Goal: Task Accomplishment & Management: Use online tool/utility

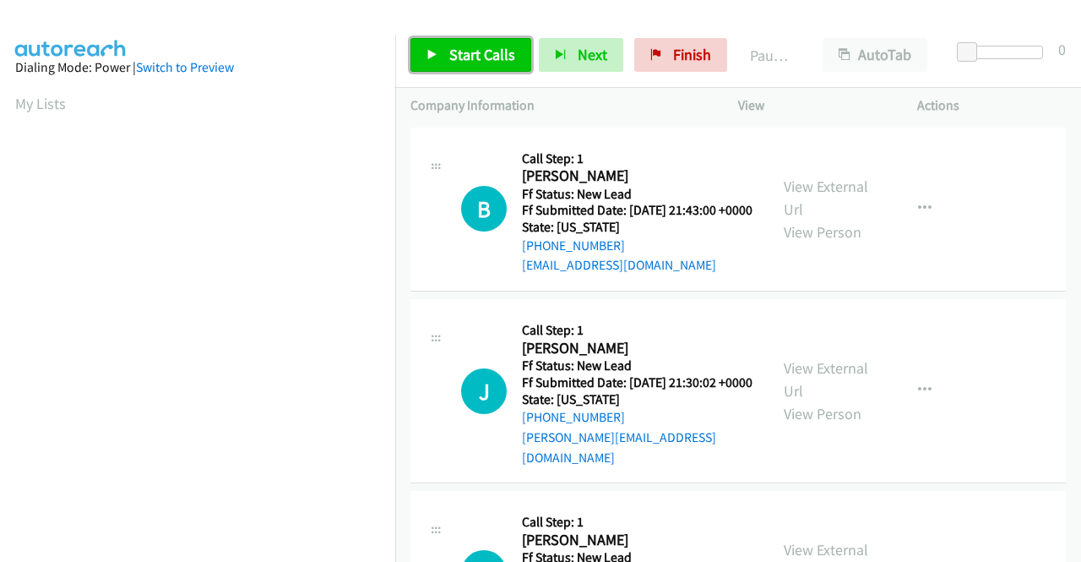
click at [471, 65] on link "Start Calls" at bounding box center [470, 55] width 121 height 34
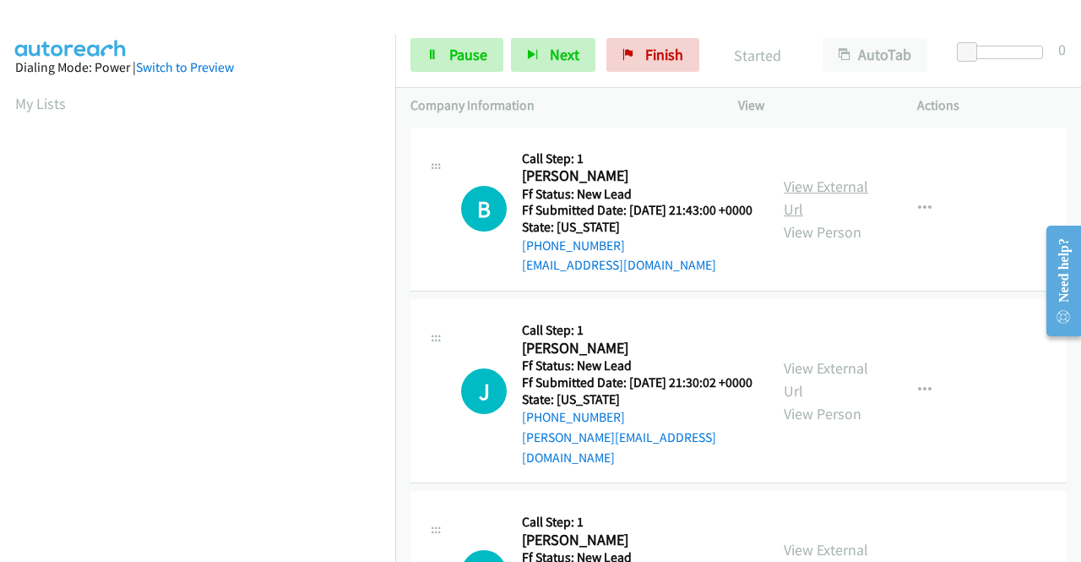
click at [834, 201] on link "View External Url" at bounding box center [826, 198] width 84 height 42
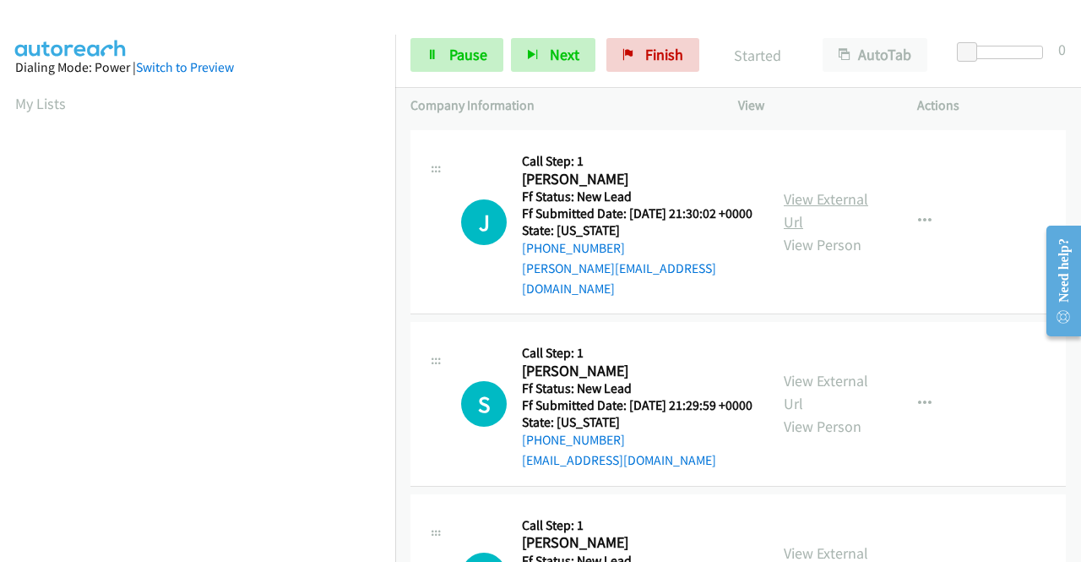
click at [840, 212] on link "View External Url" at bounding box center [826, 210] width 84 height 42
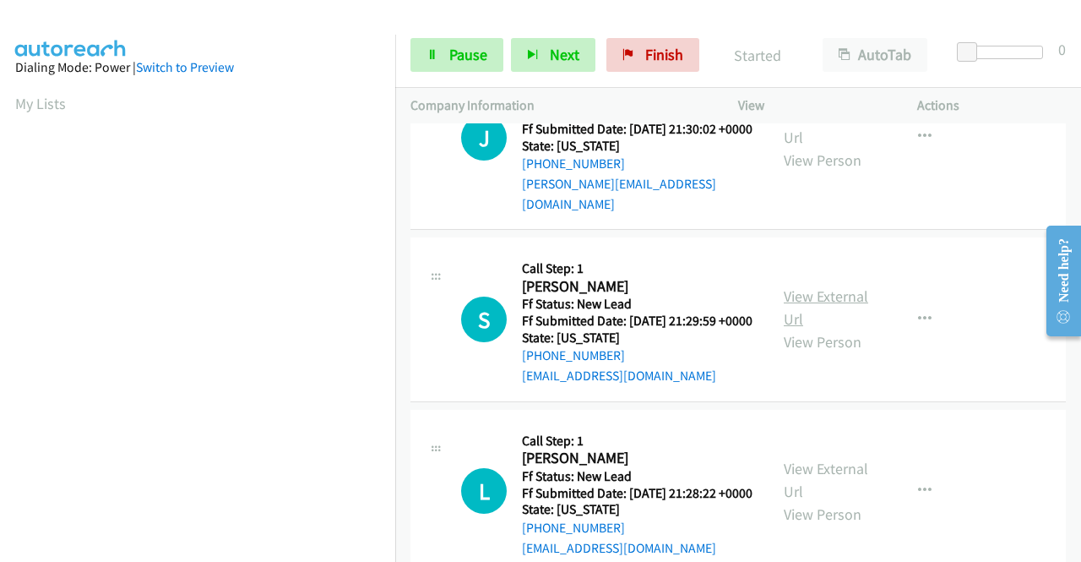
click at [830, 312] on link "View External Url" at bounding box center [826, 307] width 84 height 42
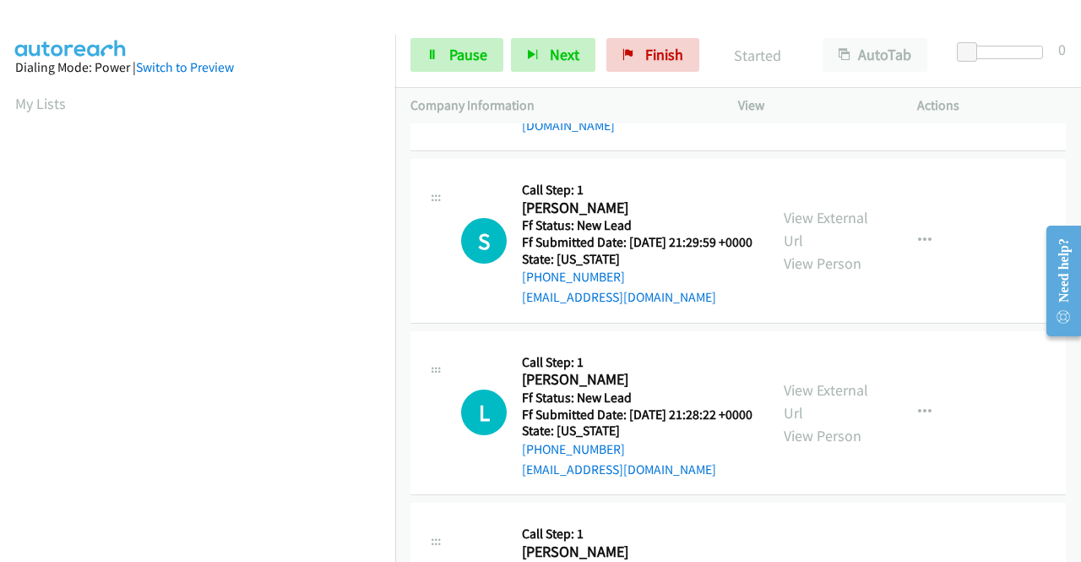
scroll to position [422, 0]
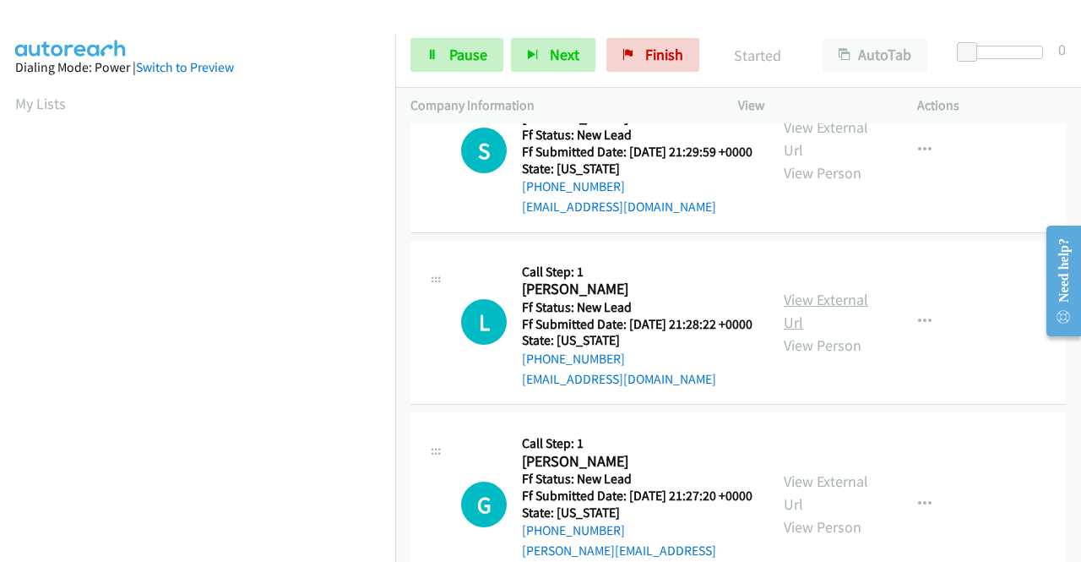
click at [820, 332] on link "View External Url" at bounding box center [826, 311] width 84 height 42
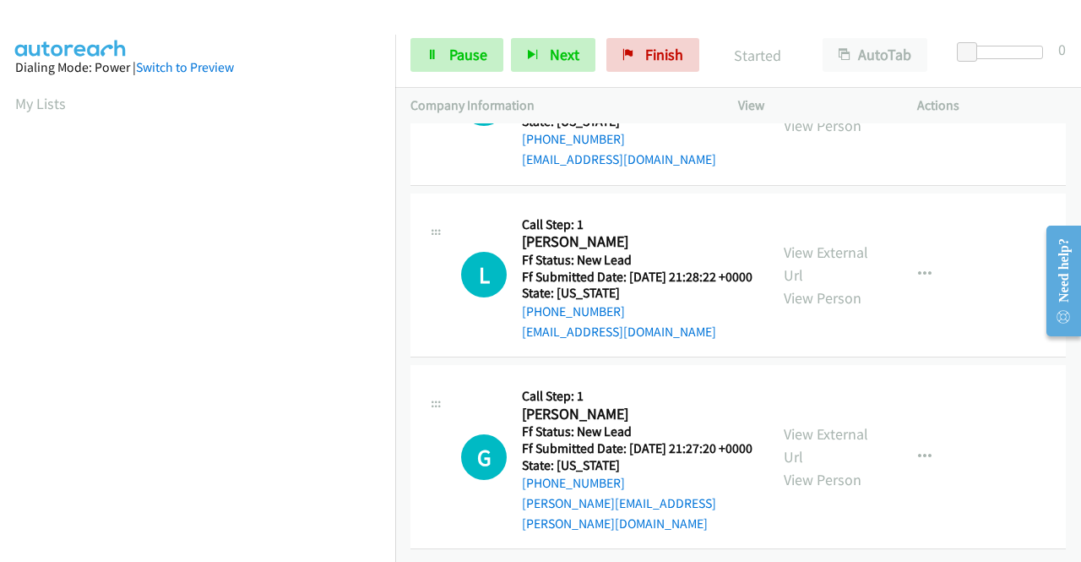
scroll to position [507, 0]
click at [842, 438] on link "View External Url" at bounding box center [826, 445] width 84 height 42
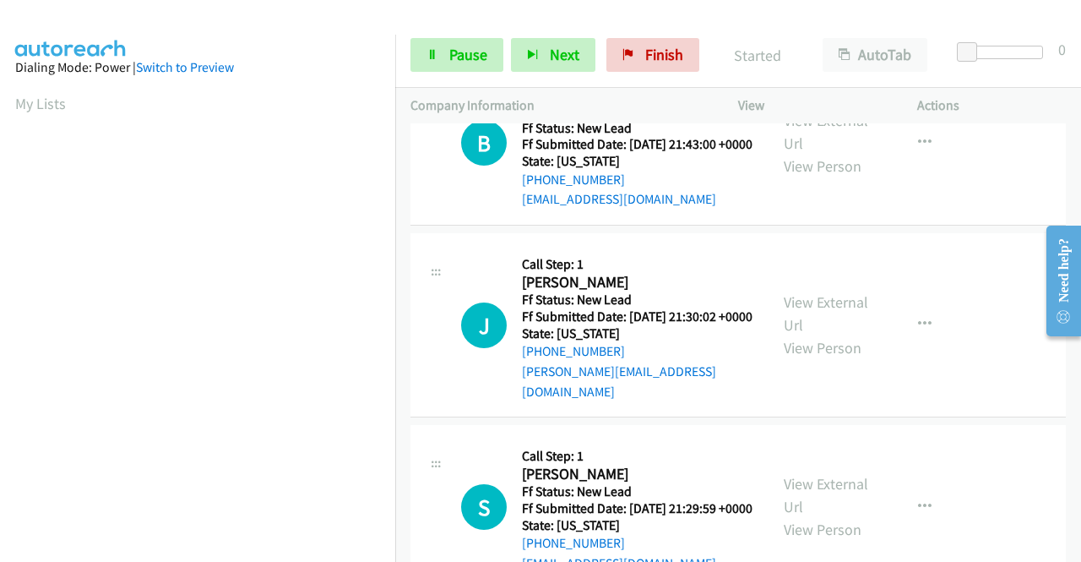
scroll to position [0, 0]
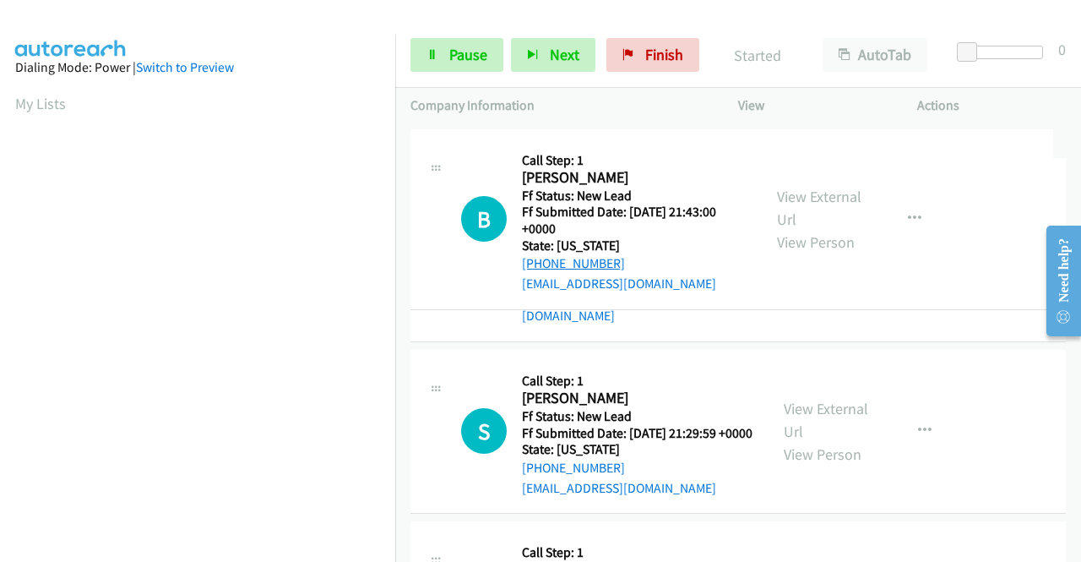
drag, startPoint x: 637, startPoint y: 261, endPoint x: 552, endPoint y: 264, distance: 84.5
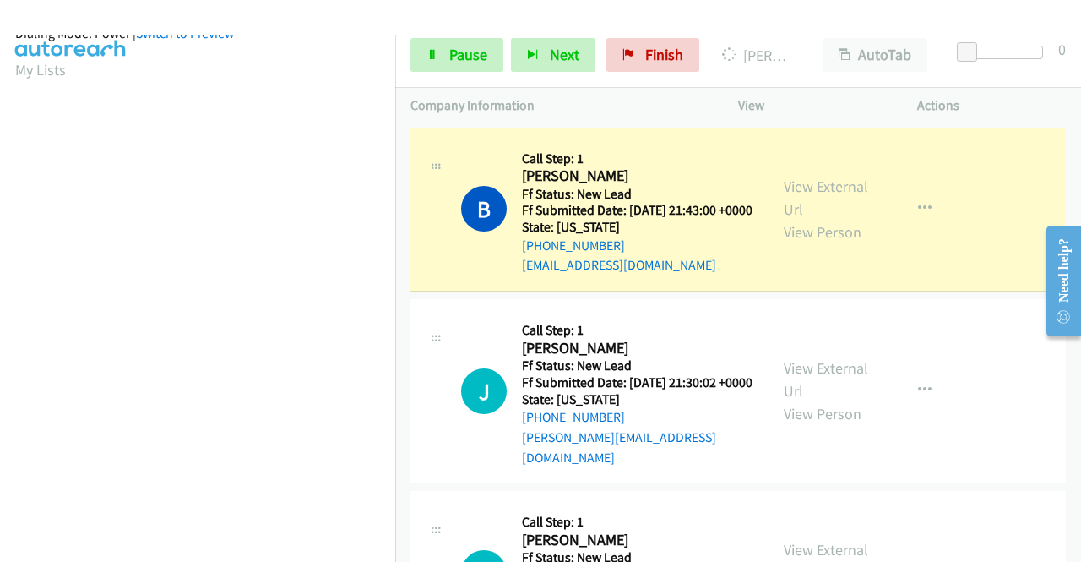
scroll to position [385, 0]
click at [1047, 99] on p "Actions" at bounding box center [991, 105] width 149 height 20
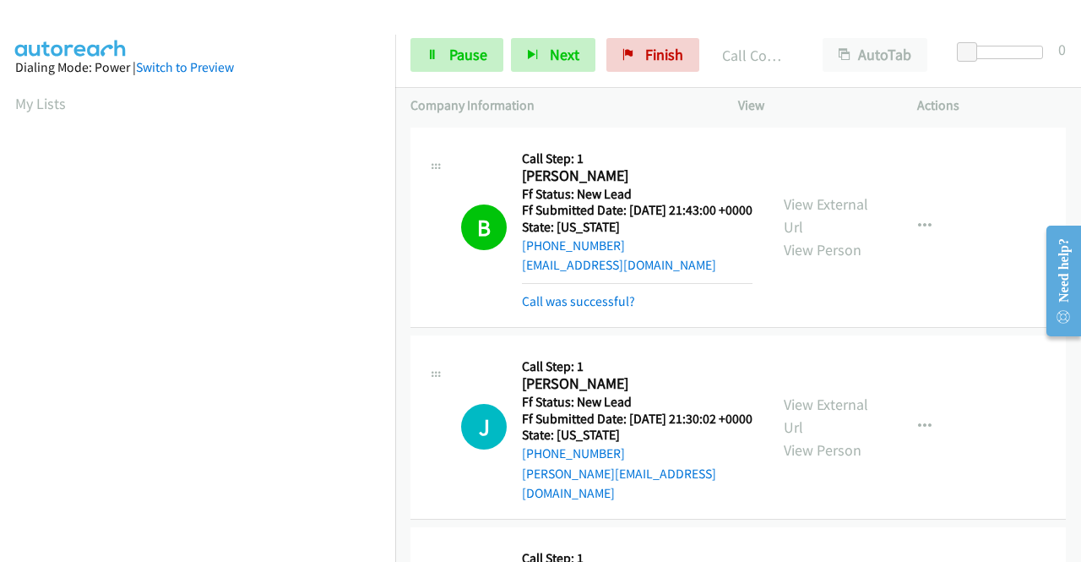
drag, startPoint x: 1040, startPoint y: 98, endPoint x: 1001, endPoint y: 60, distance: 55.0
click at [1040, 98] on p "Actions" at bounding box center [991, 105] width 149 height 20
click at [595, 309] on link "Call was successful?" at bounding box center [578, 301] width 113 height 16
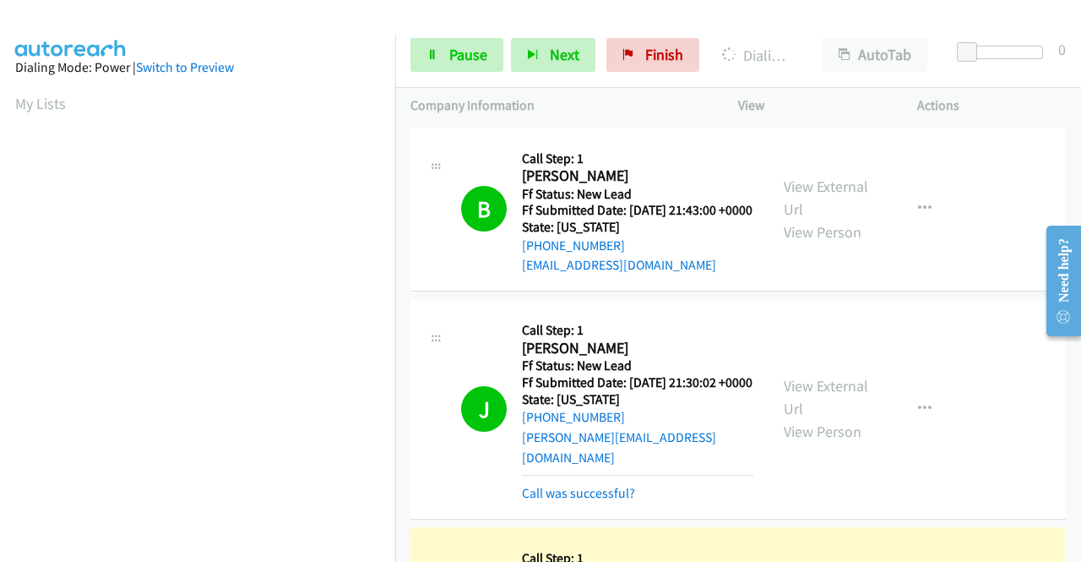
scroll to position [385, 0]
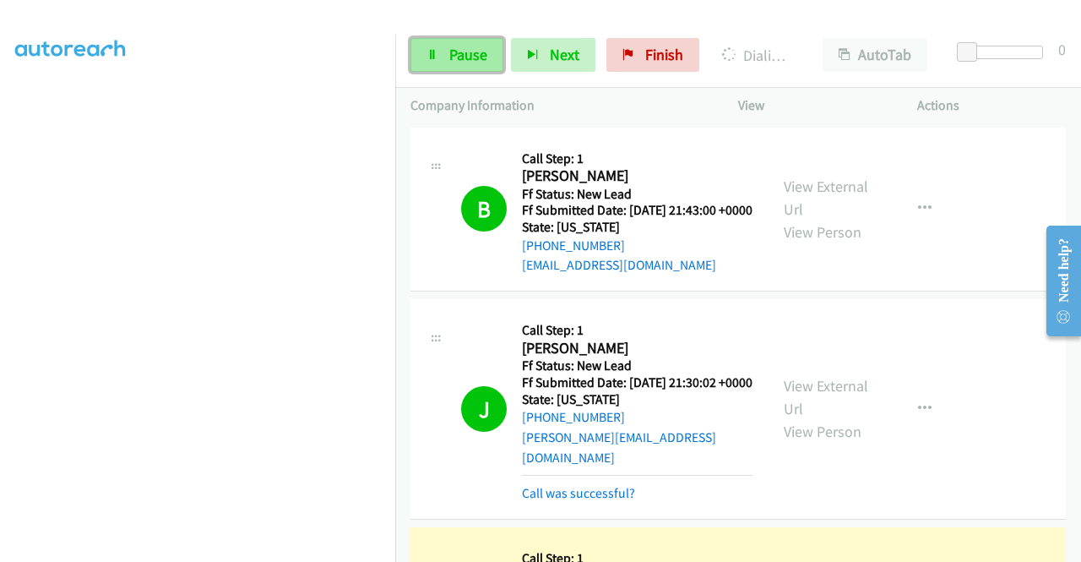
click at [449, 63] on span "Pause" at bounding box center [468, 54] width 38 height 19
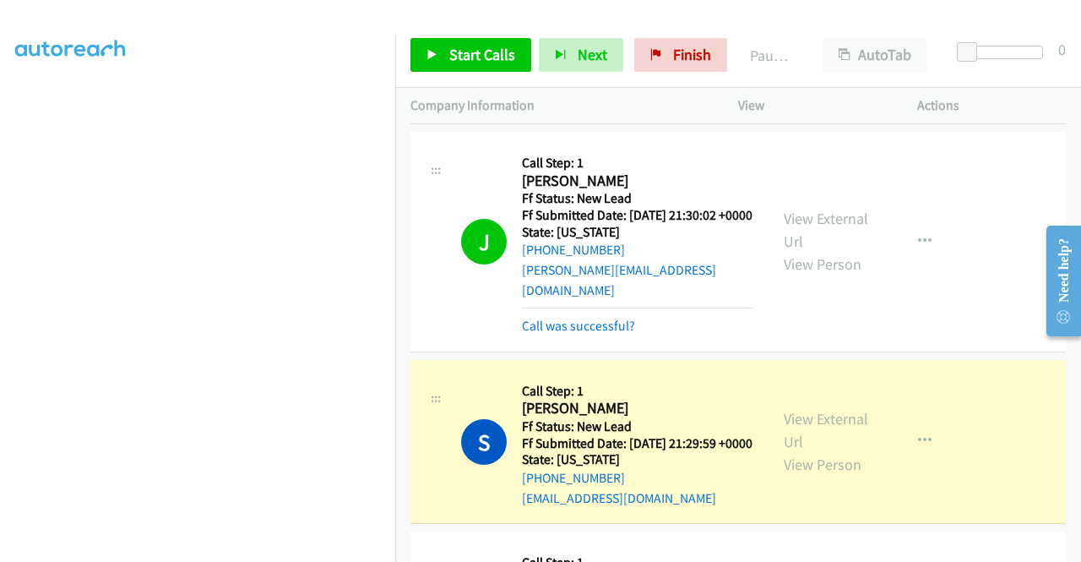
scroll to position [169, 0]
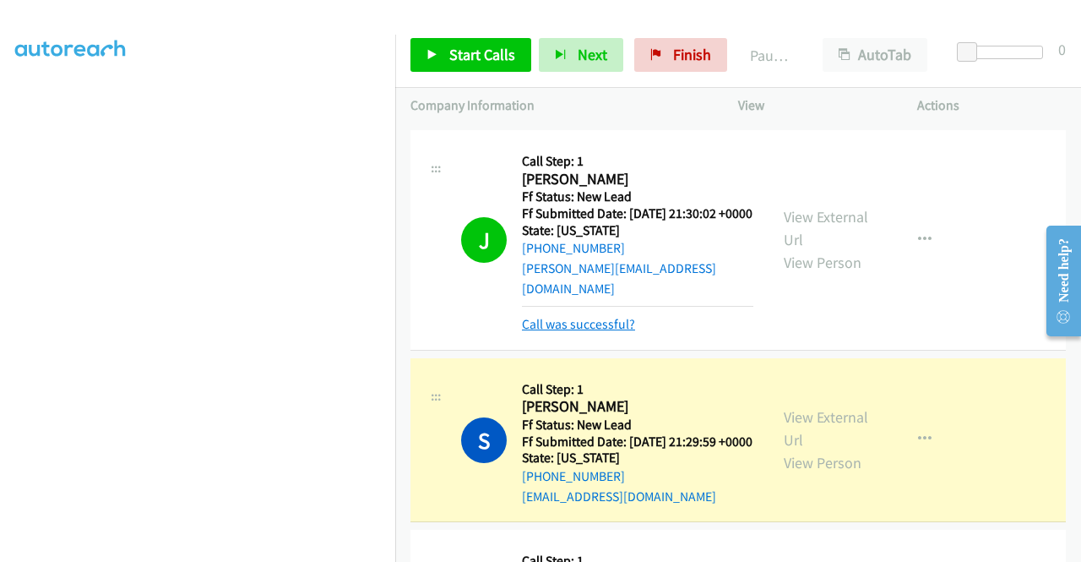
click at [615, 332] on link "Call was successful?" at bounding box center [578, 324] width 113 height 16
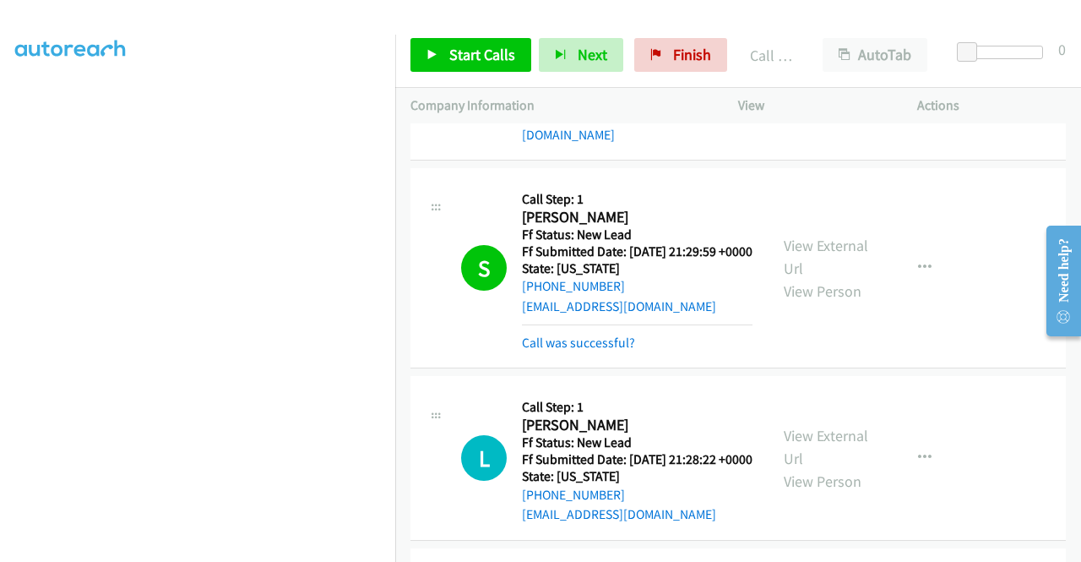
scroll to position [338, 0]
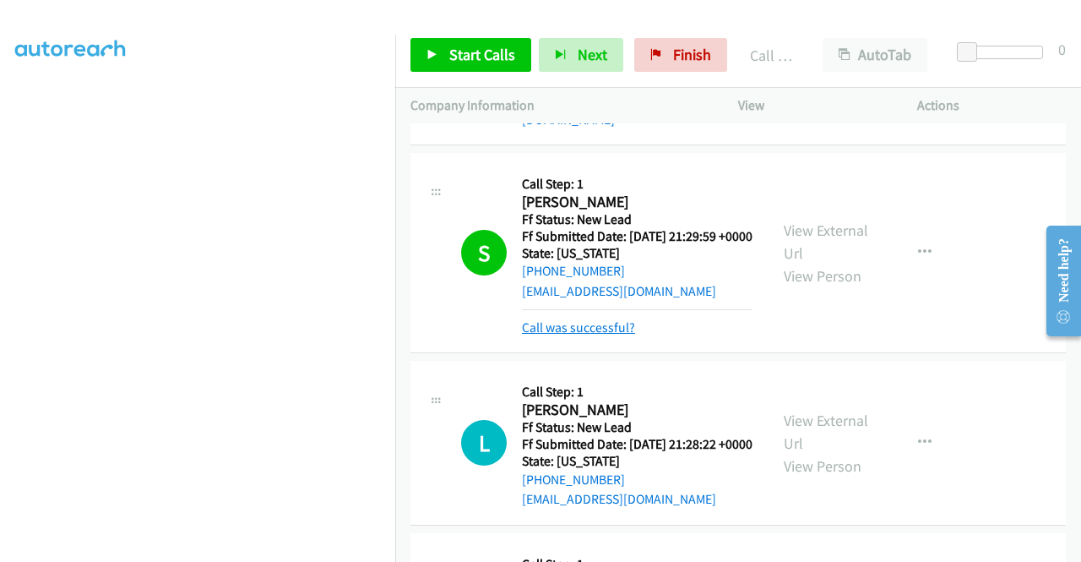
click at [611, 335] on link "Call was successful?" at bounding box center [578, 327] width 113 height 16
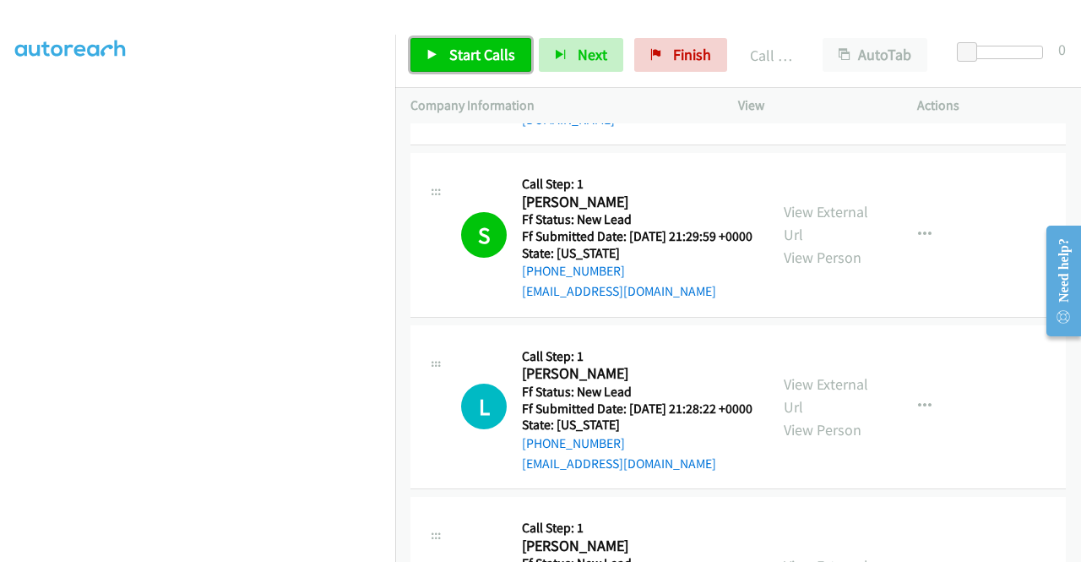
click at [478, 47] on span "Start Calls" at bounding box center [482, 54] width 66 height 19
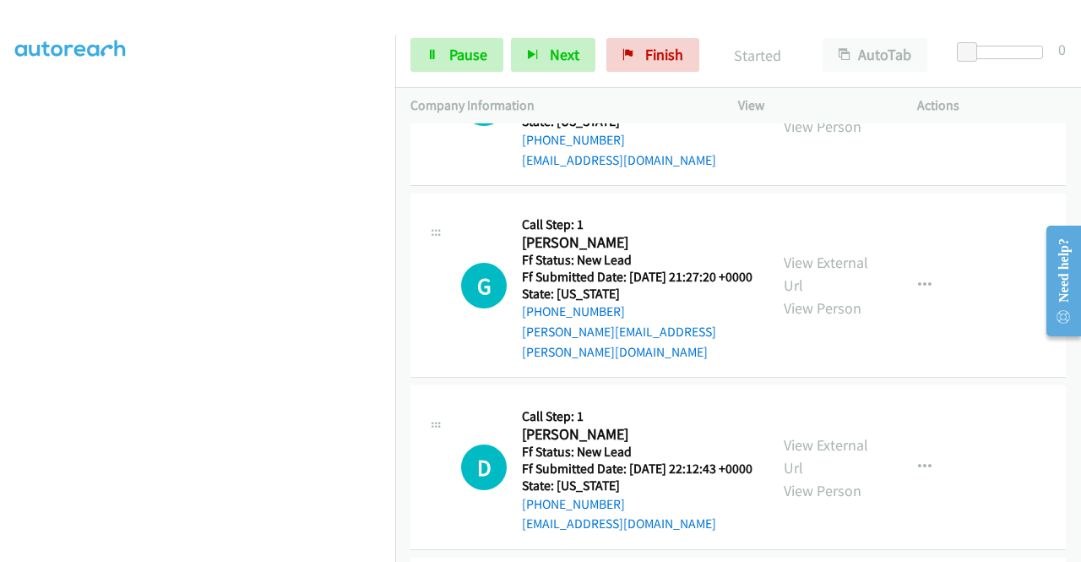
scroll to position [676, 0]
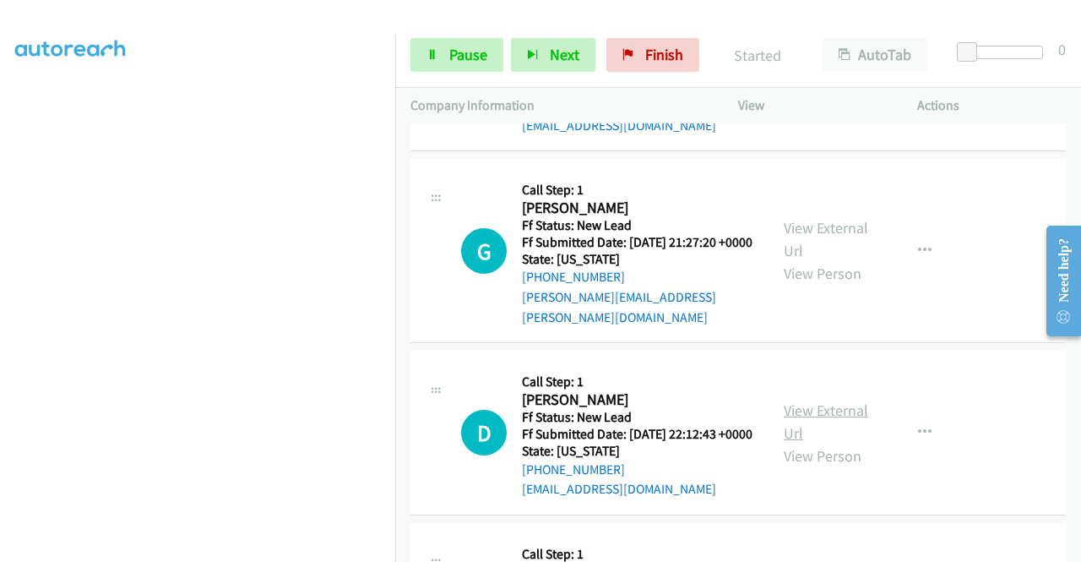
click at [847, 443] on link "View External Url" at bounding box center [826, 421] width 84 height 42
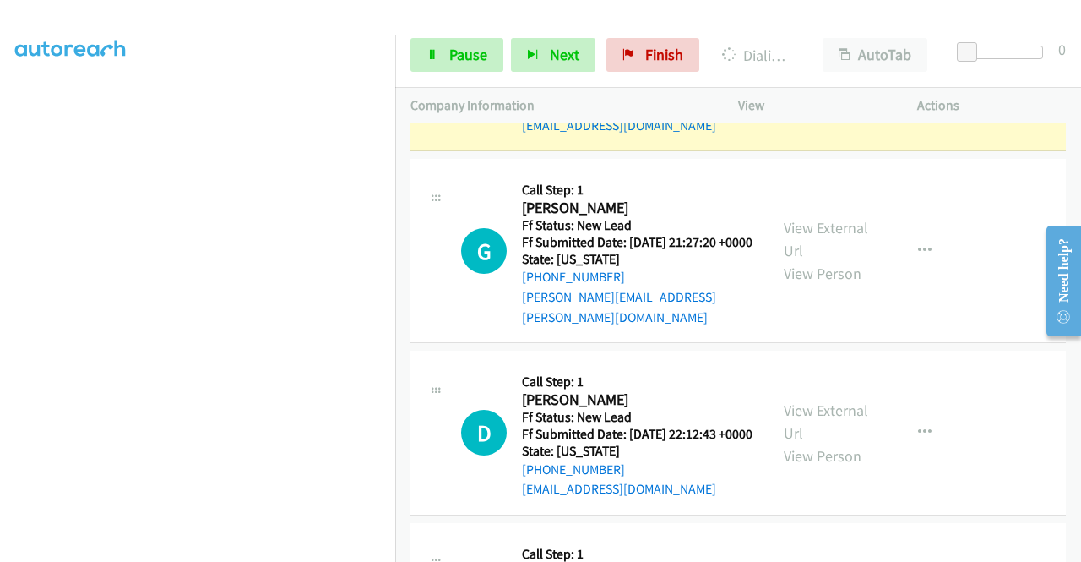
scroll to position [591, 0]
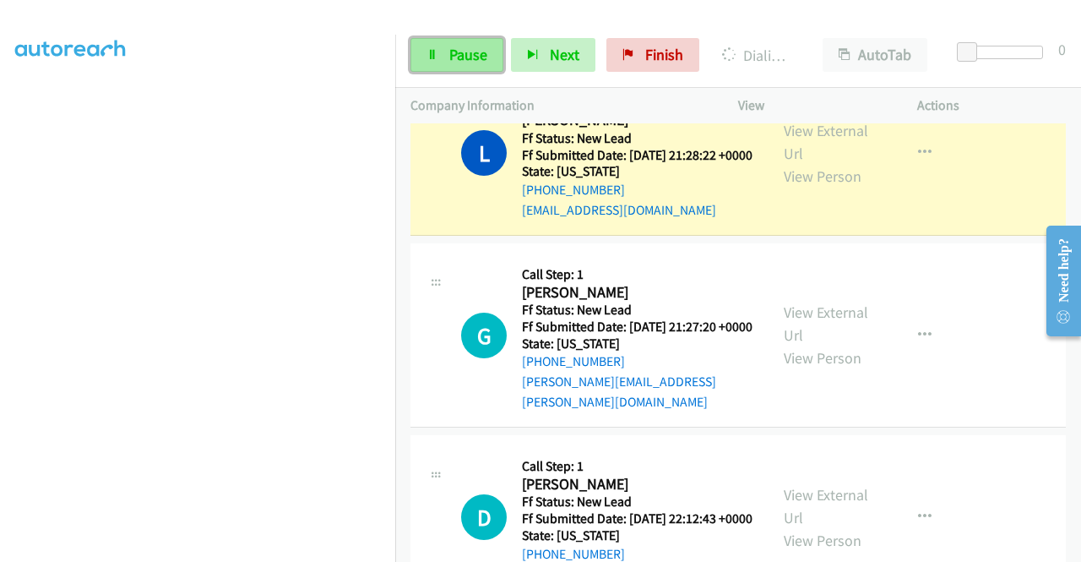
click at [472, 52] on span "Pause" at bounding box center [468, 54] width 38 height 19
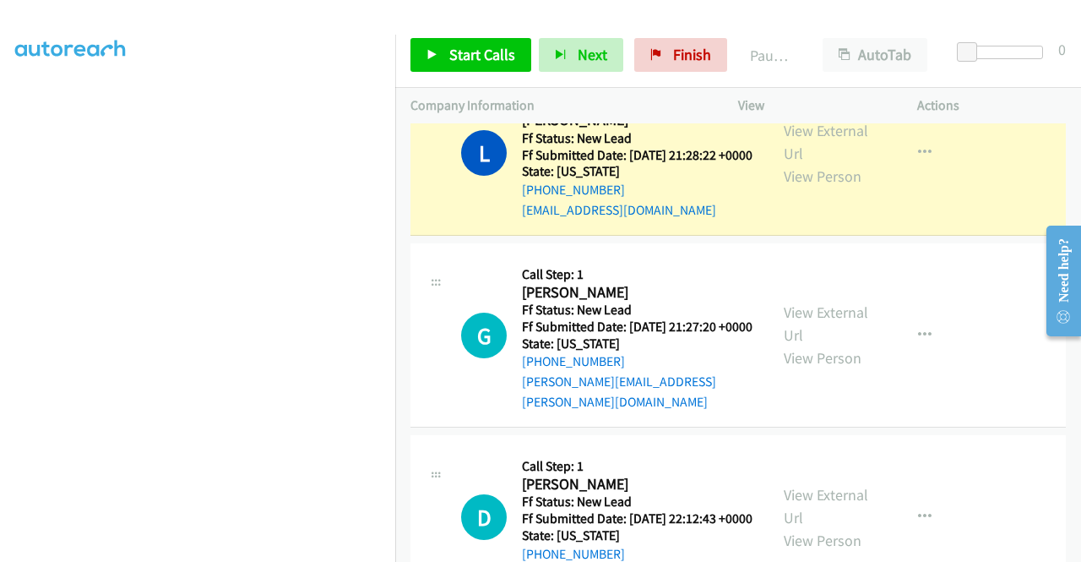
scroll to position [47, 0]
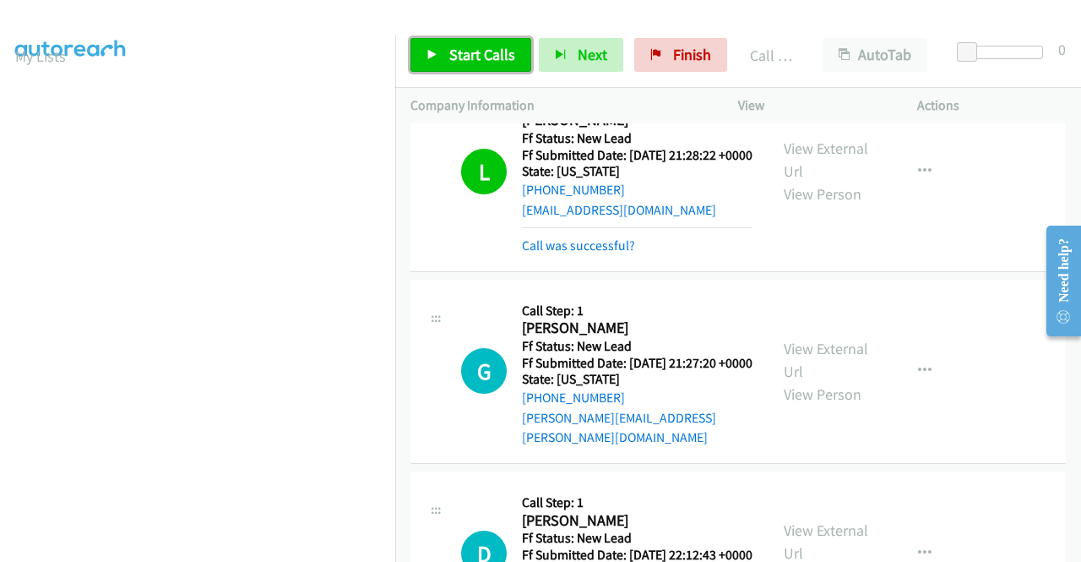
click at [469, 63] on span "Start Calls" at bounding box center [482, 54] width 66 height 19
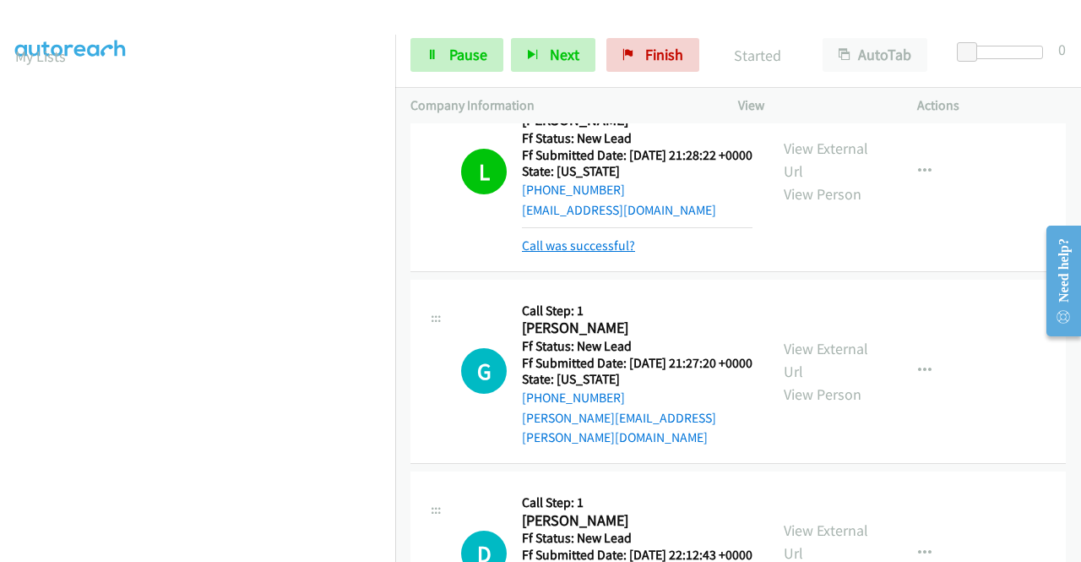
click at [600, 253] on link "Call was successful?" at bounding box center [578, 245] width 113 height 16
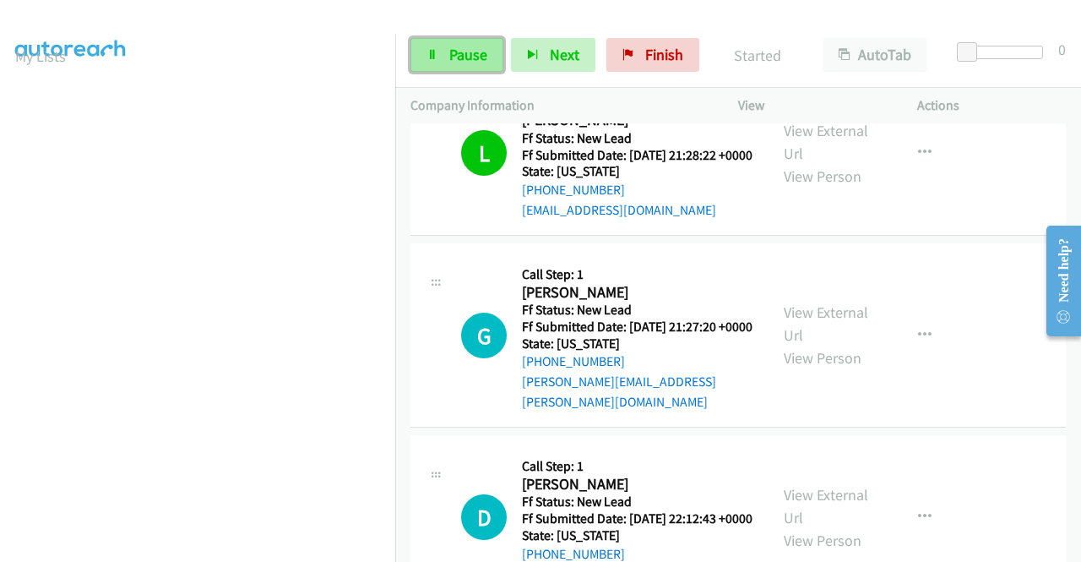
click at [458, 53] on span "Pause" at bounding box center [468, 54] width 38 height 19
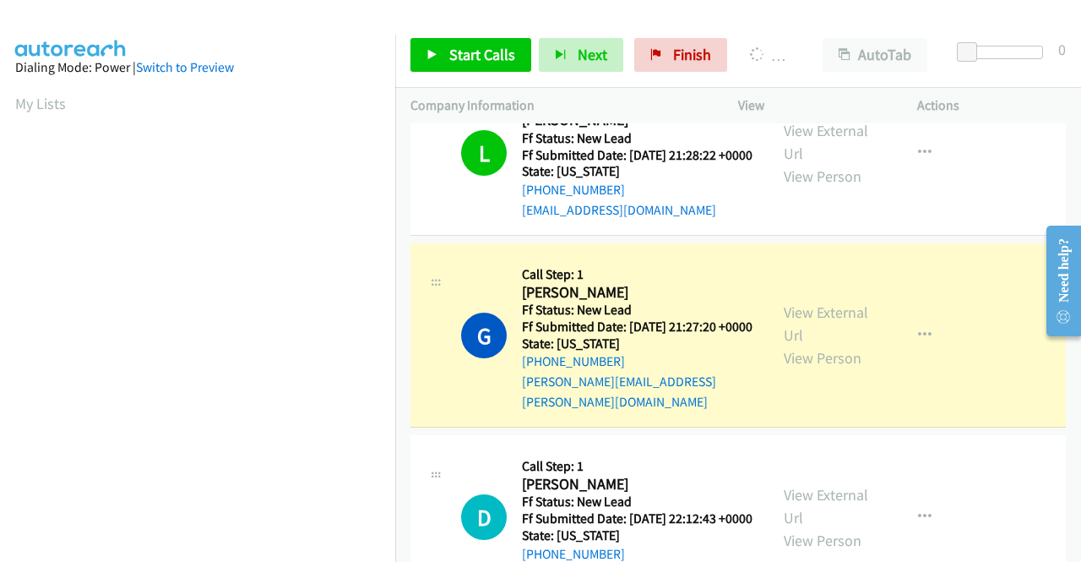
scroll to position [385, 0]
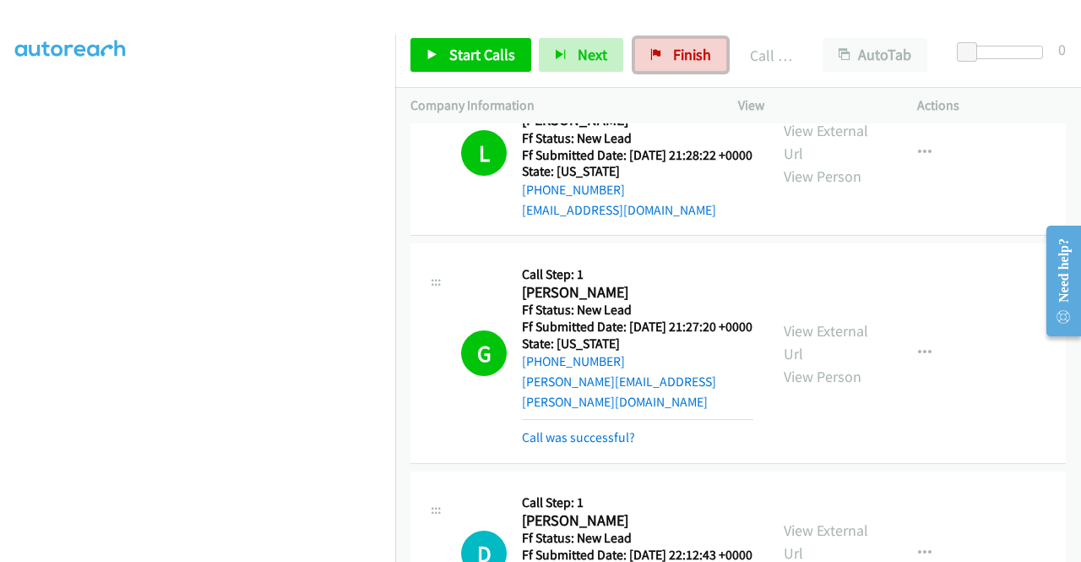
drag, startPoint x: 687, startPoint y: 52, endPoint x: 608, endPoint y: 90, distance: 88.0
click at [687, 52] on span "Finish" at bounding box center [692, 54] width 38 height 19
